Goal: Task Accomplishment & Management: Manage account settings

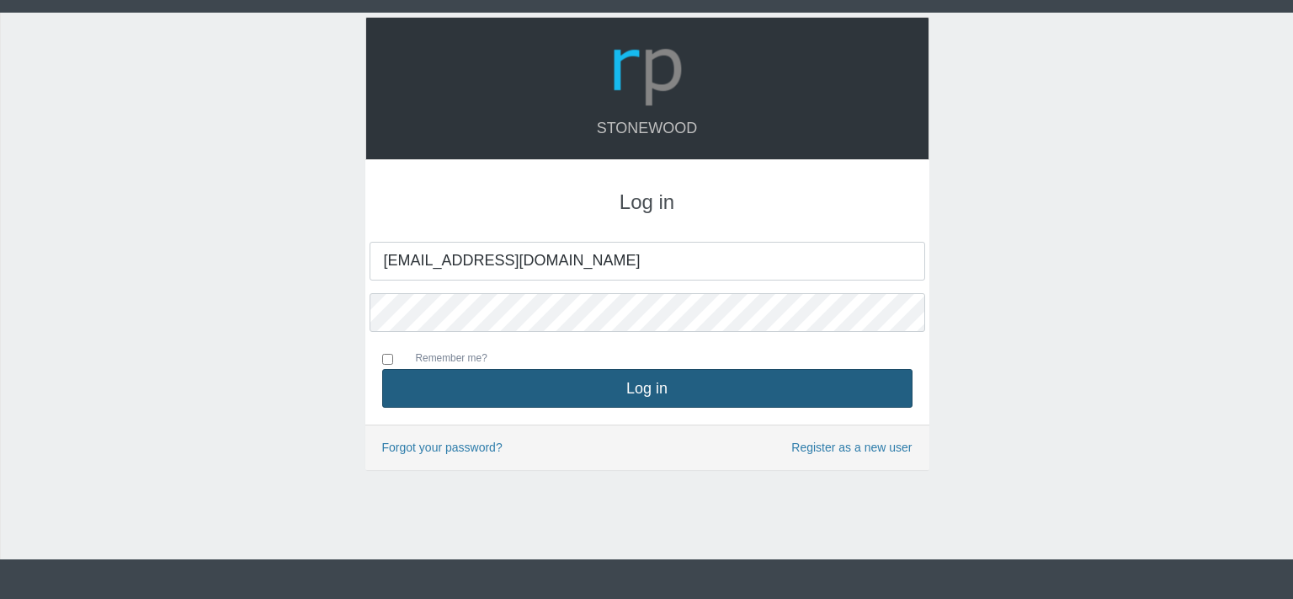
type input "[EMAIL_ADDRESS][DOMAIN_NAME]"
click at [603, 392] on button "Log in" at bounding box center [647, 388] width 530 height 39
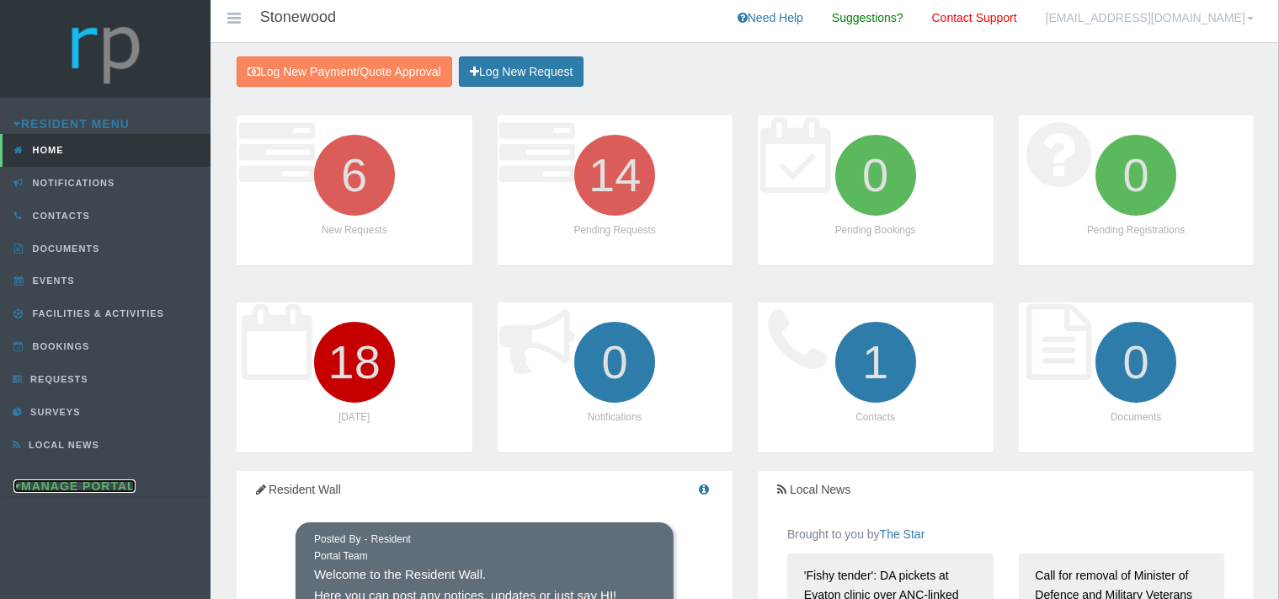
click at [93, 486] on link "Manage Portal" at bounding box center [74, 485] width 122 height 13
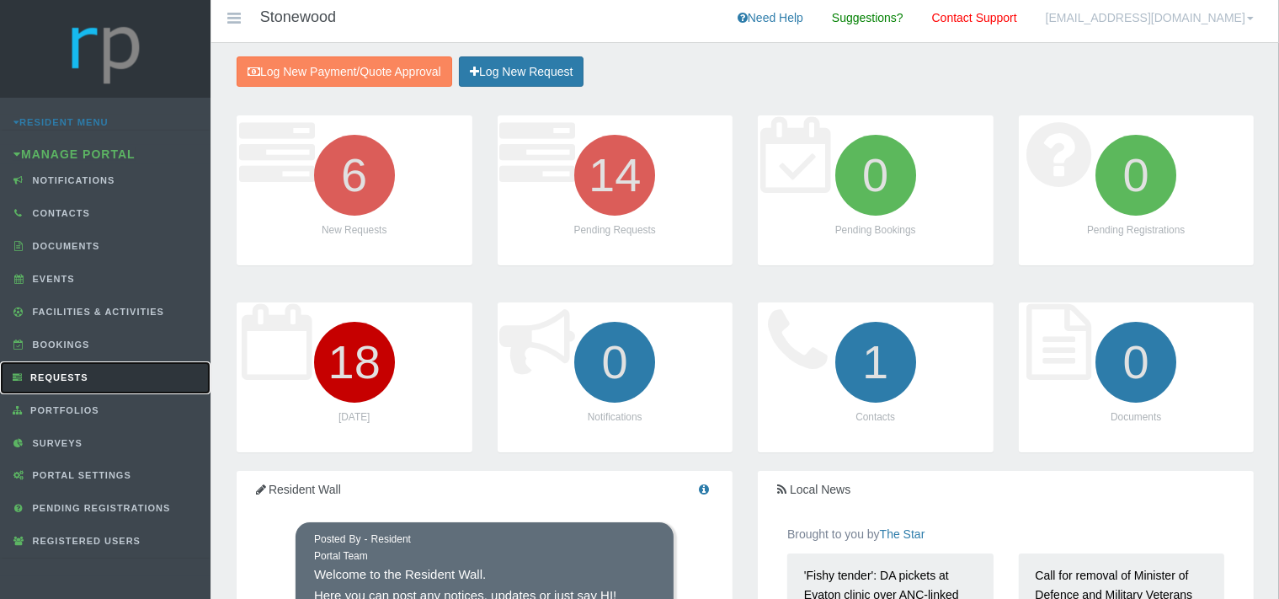
click at [96, 372] on link "Requests" at bounding box center [105, 377] width 210 height 33
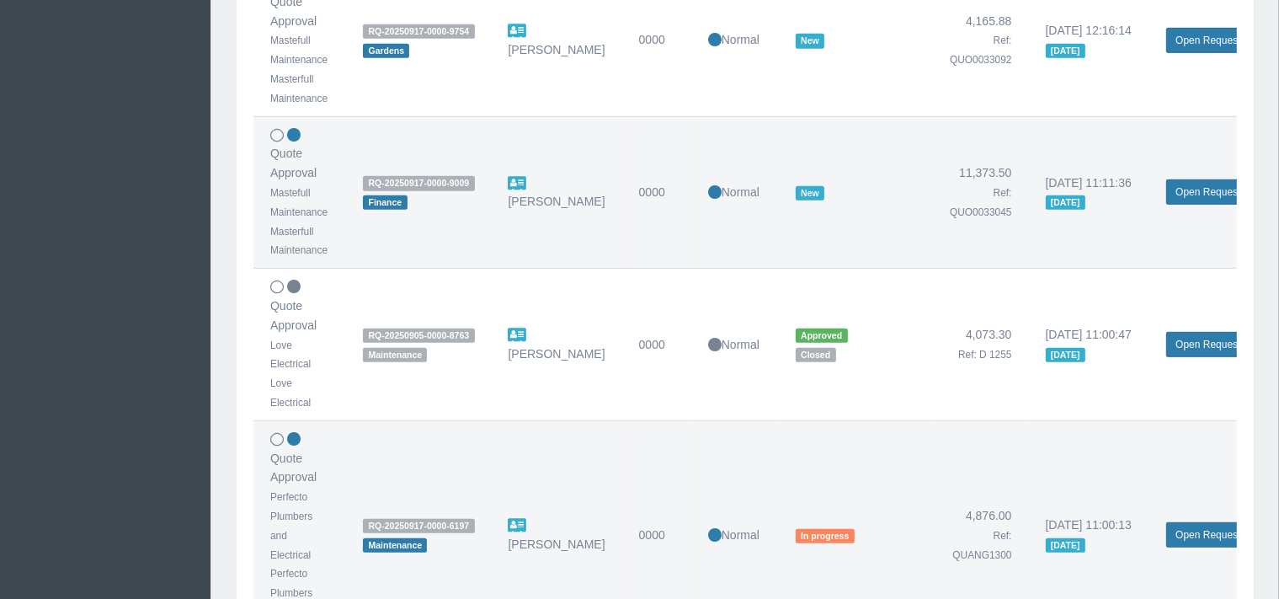
scroll to position [977, 0]
